Goal: Transaction & Acquisition: Subscribe to service/newsletter

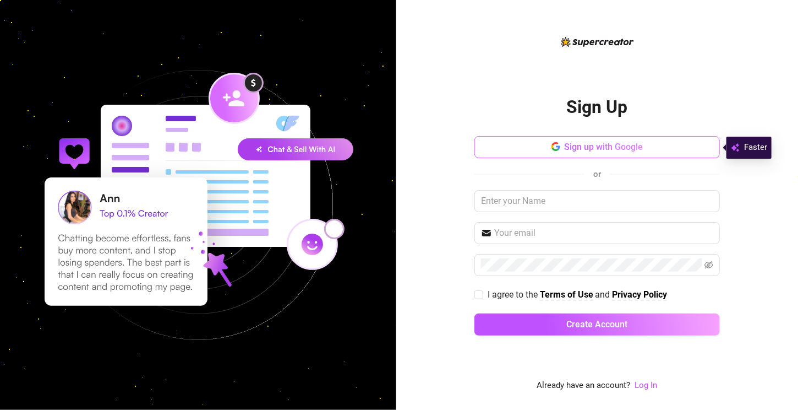
click at [667, 147] on button "Sign up with Google" at bounding box center [596, 147] width 245 height 22
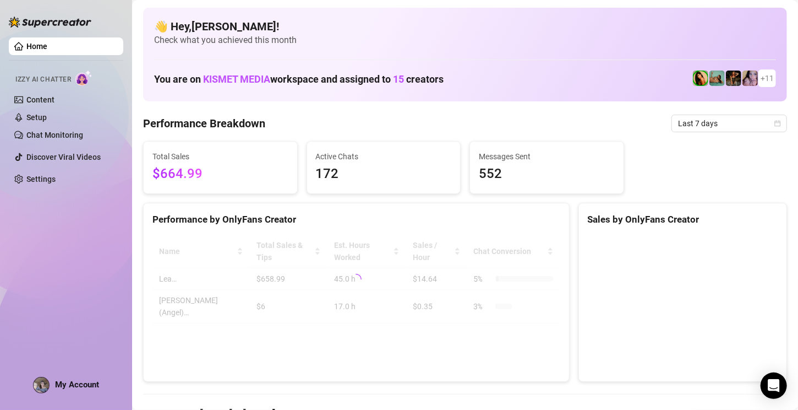
scroll to position [55, 0]
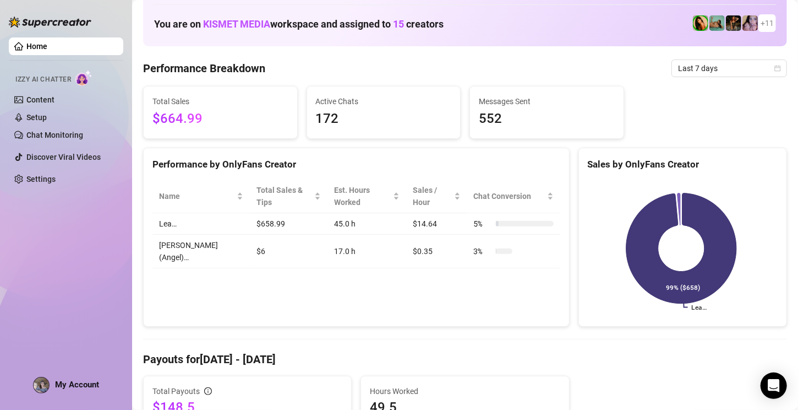
click at [229, 281] on div "Performance by OnlyFans Creator Name Total Sales & Tips Est. Hours Worked Sales…" at bounding box center [356, 237] width 427 height 179
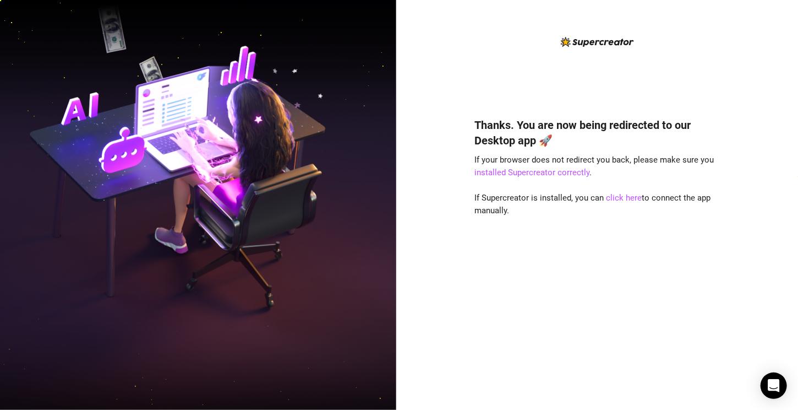
click at [63, 197] on img at bounding box center [198, 205] width 396 height 497
click at [621, 200] on link "click here" at bounding box center [624, 198] width 36 height 10
